Goal: Find specific page/section: Find specific page/section

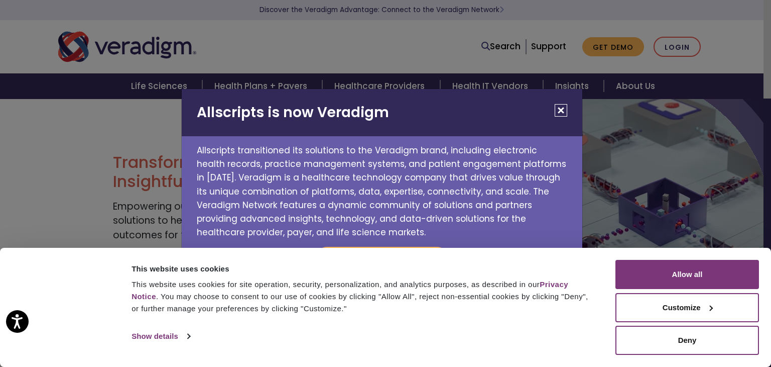
click at [558, 108] on button "Close" at bounding box center [561, 110] width 13 height 13
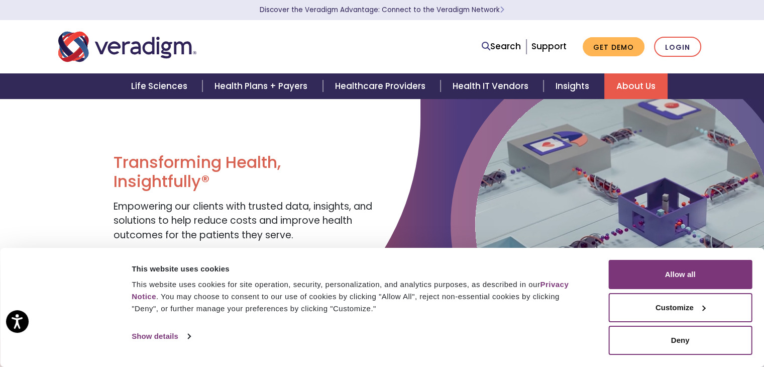
click at [623, 81] on link "About Us" at bounding box center [635, 86] width 63 height 26
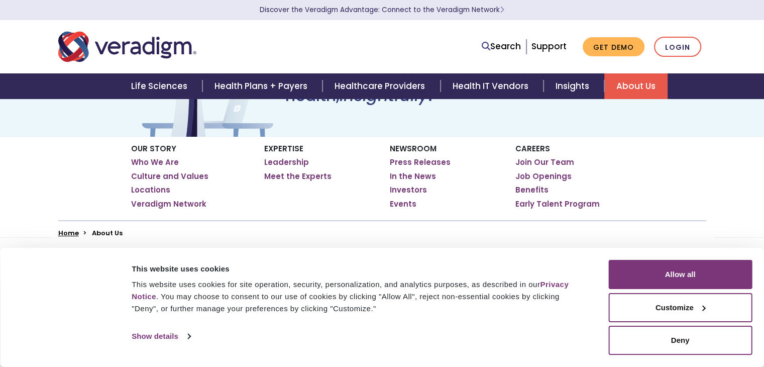
scroll to position [100, 0]
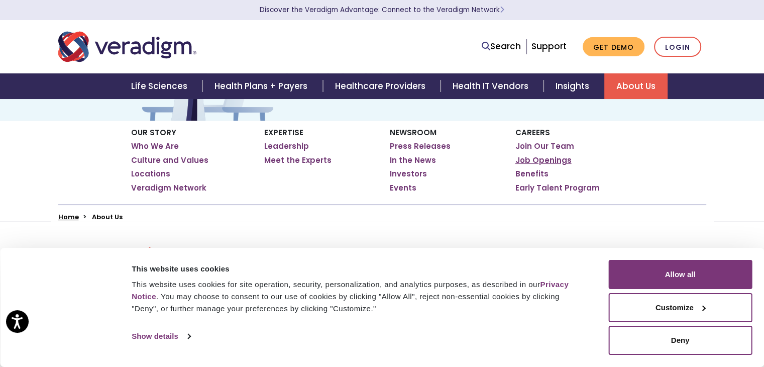
click at [541, 159] on link "Job Openings" at bounding box center [543, 160] width 56 height 10
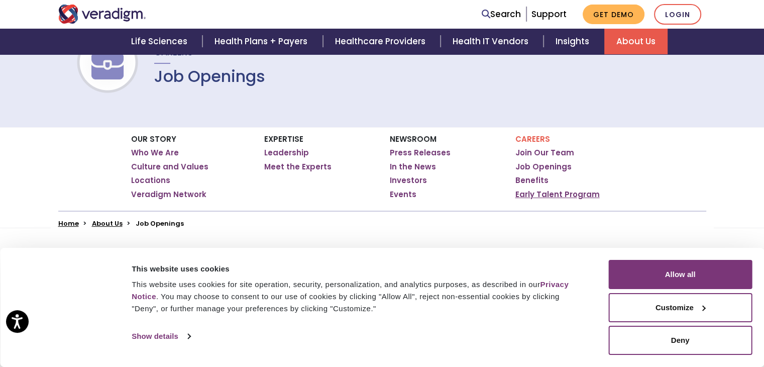
scroll to position [100, 0]
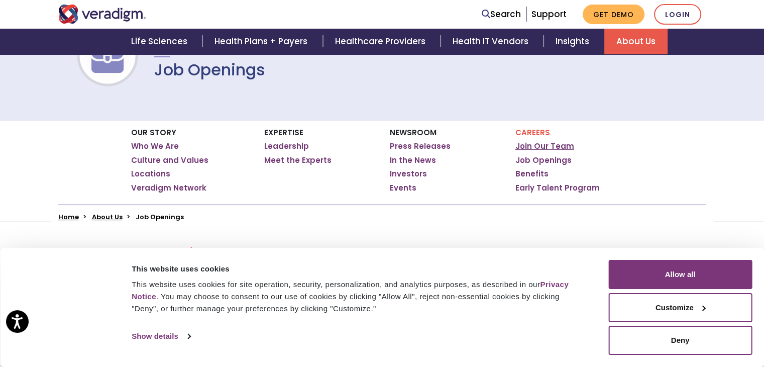
click at [537, 143] on link "Join Our Team" at bounding box center [544, 146] width 59 height 10
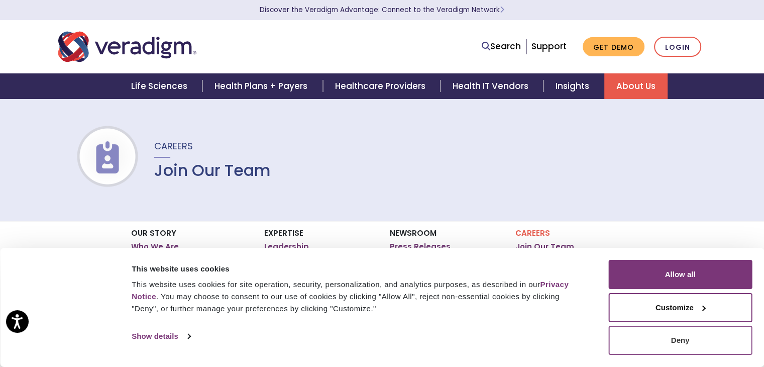
click at [697, 339] on button "Deny" at bounding box center [680, 339] width 144 height 29
